Goal: Information Seeking & Learning: Learn about a topic

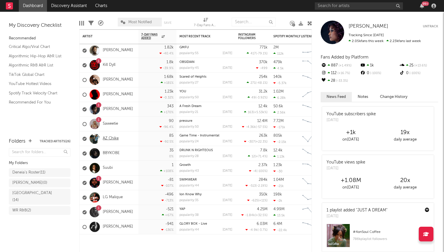
click at [111, 138] on link "AZ Chike" at bounding box center [111, 138] width 16 height 5
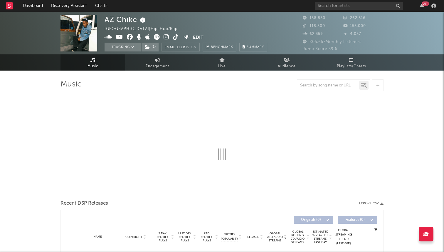
select select "6m"
